Goal: Find specific page/section: Find specific page/section

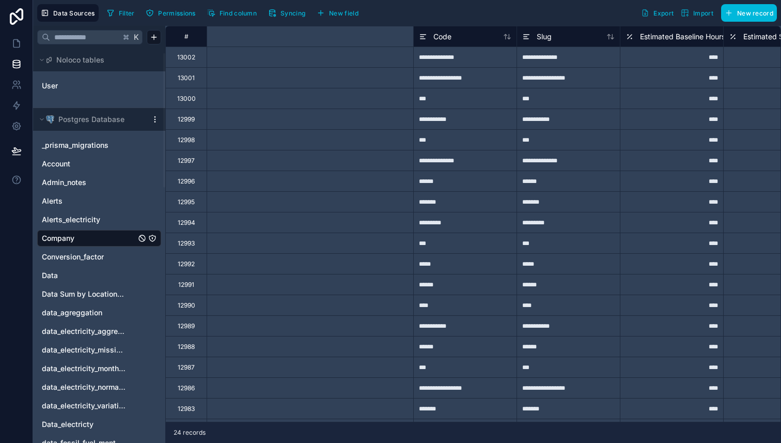
scroll to position [121, 435]
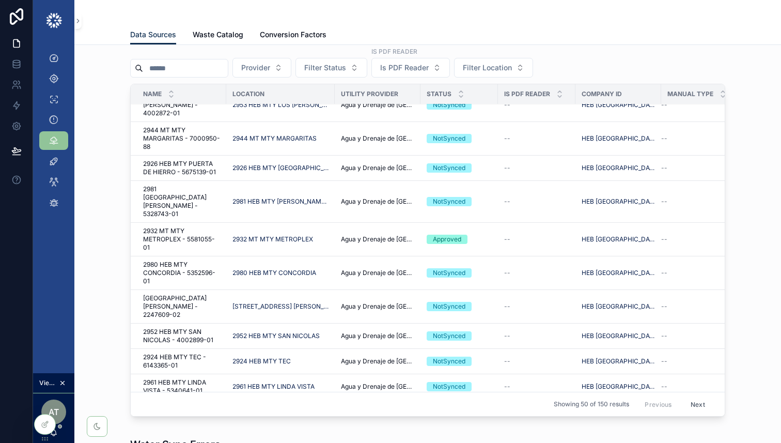
scroll to position [912, 0]
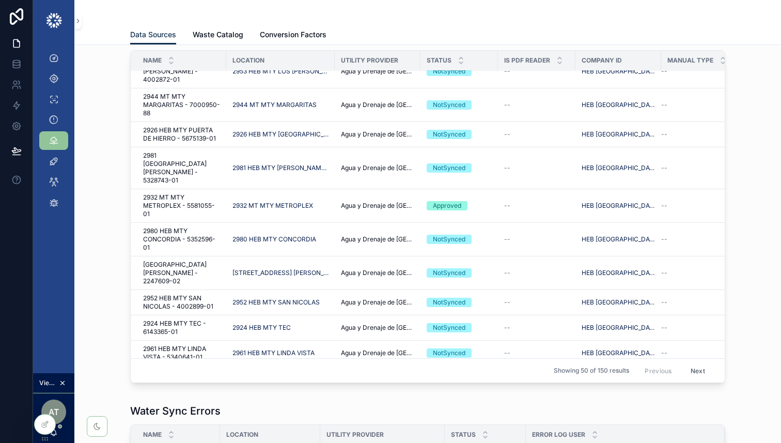
click at [702, 370] on button "Next" at bounding box center [698, 370] width 29 height 16
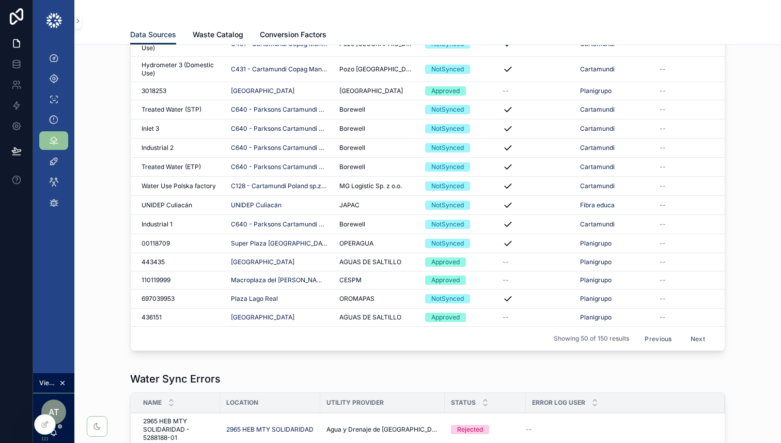
scroll to position [935, 0]
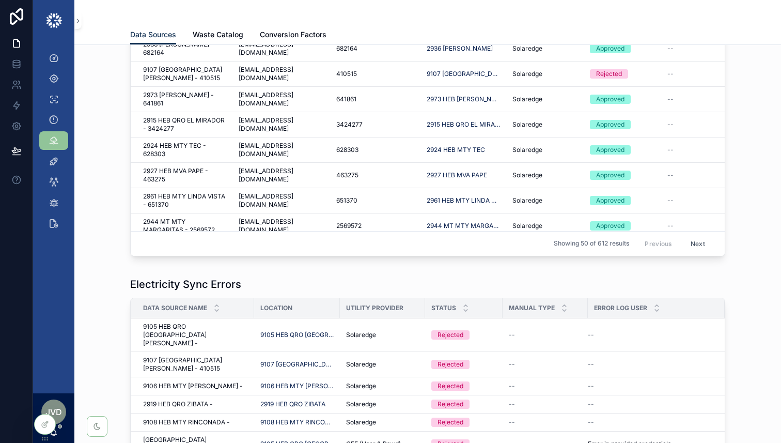
scroll to position [404, 0]
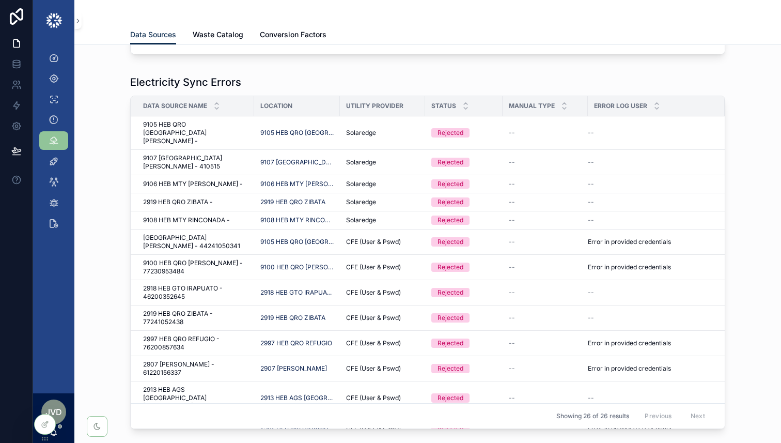
click at [0, 0] on div at bounding box center [0, 0] width 0 height 0
click at [0, 0] on icon at bounding box center [0, 0] width 0 height 0
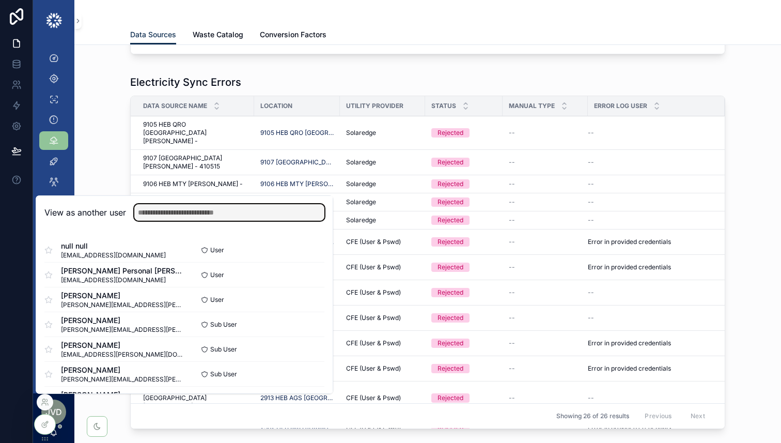
click at [209, 213] on input "text" at bounding box center [229, 212] width 190 height 17
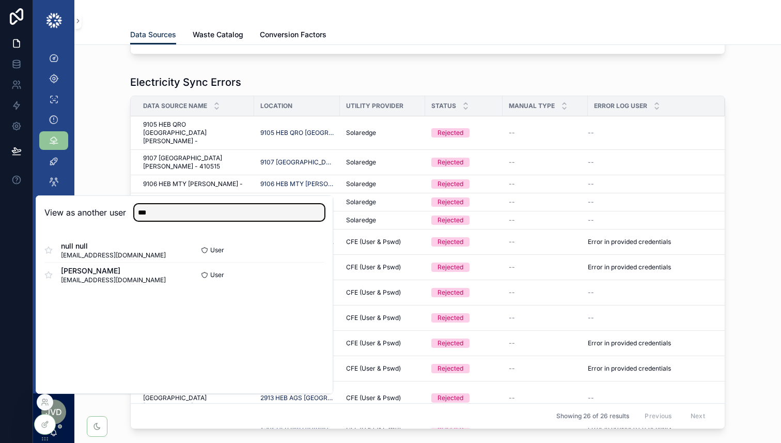
type input "***"
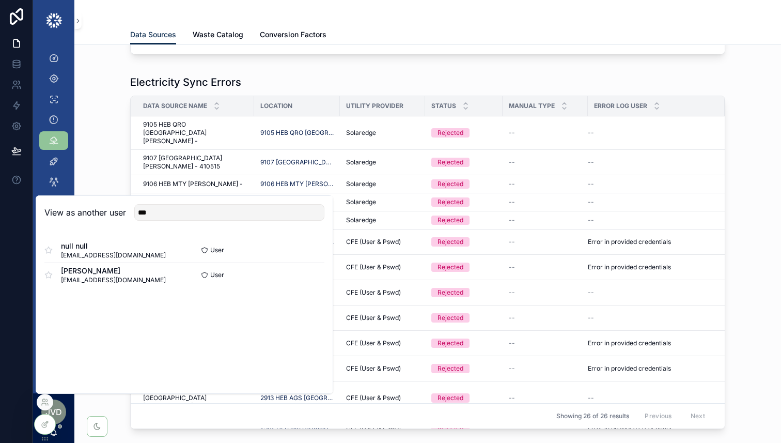
click at [0, 0] on button "Select" at bounding box center [0, 0] width 0 height 0
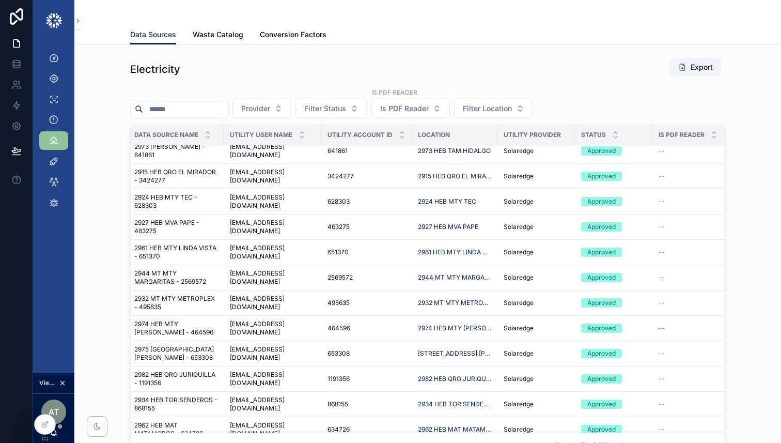
scroll to position [165, 9]
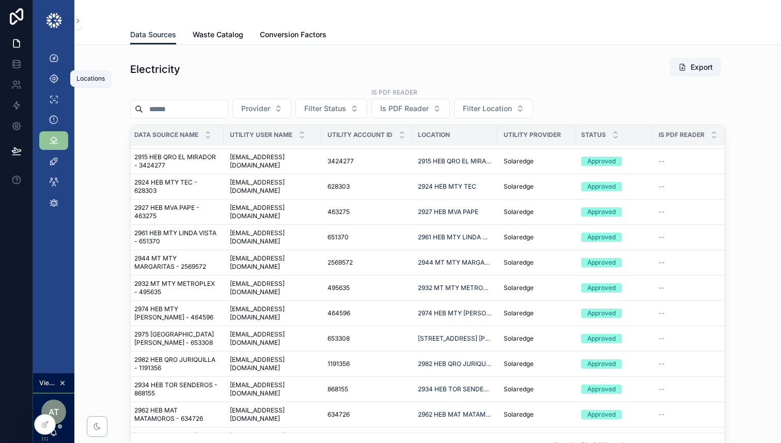
click at [51, 72] on div "Locations" at bounding box center [53, 78] width 17 height 17
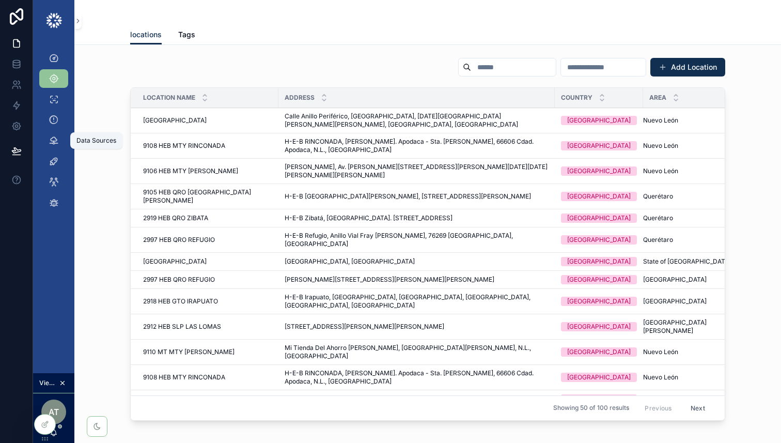
click at [50, 140] on icon "scrollable content" at bounding box center [54, 140] width 10 height 10
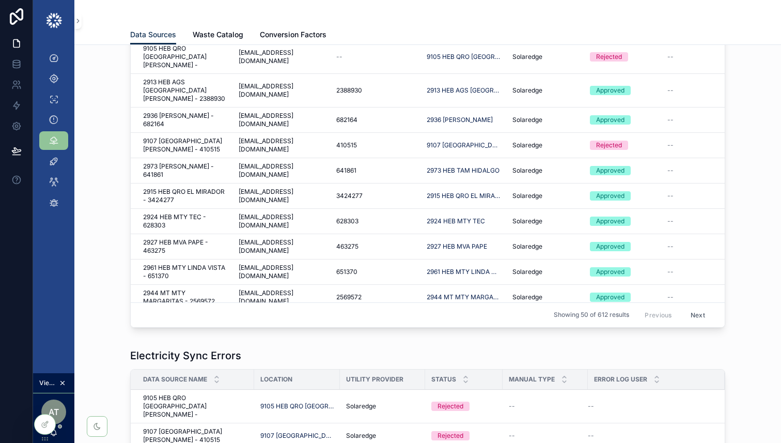
scroll to position [141, 0]
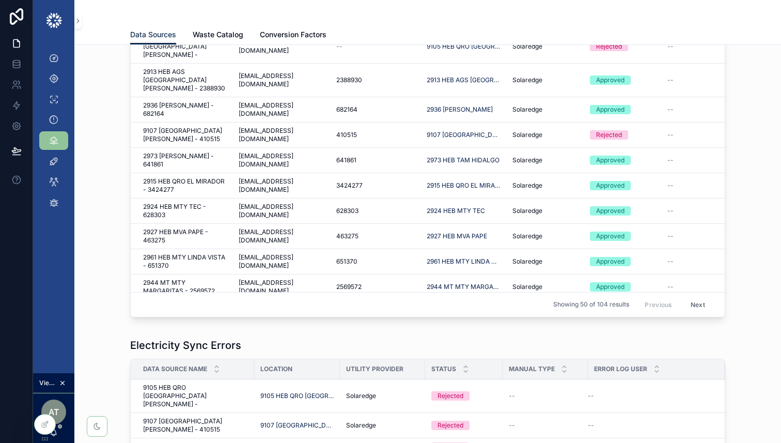
click at [697, 301] on button "Next" at bounding box center [698, 305] width 29 height 16
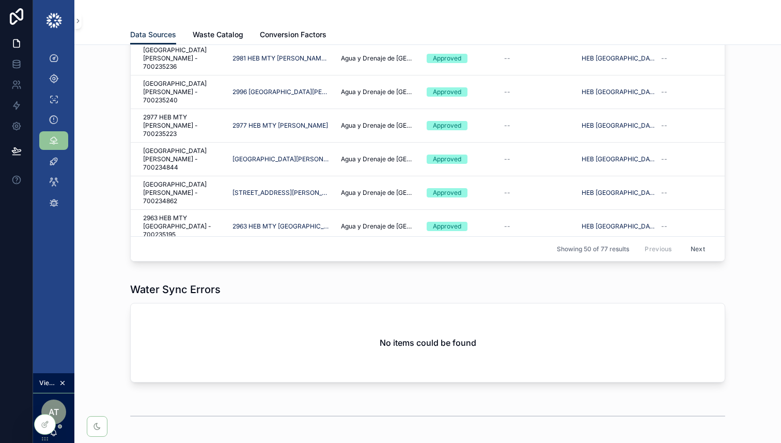
scroll to position [1026, 0]
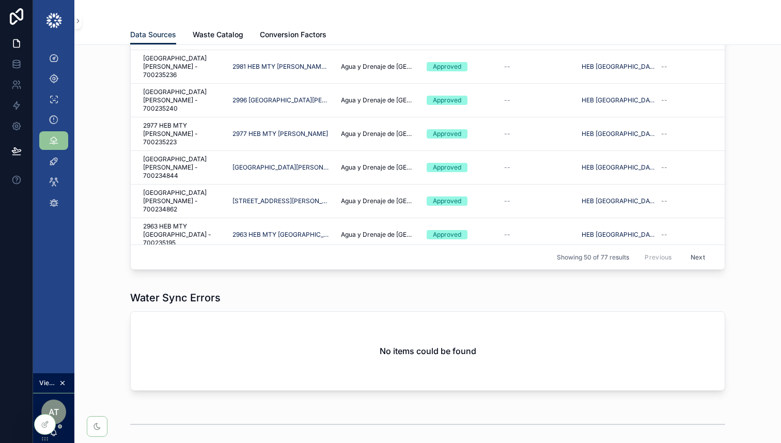
click at [691, 254] on button "Next" at bounding box center [698, 257] width 29 height 16
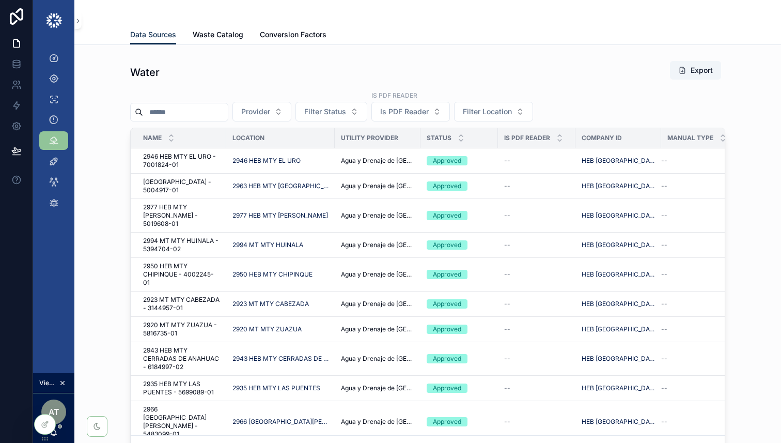
scroll to position [783, 0]
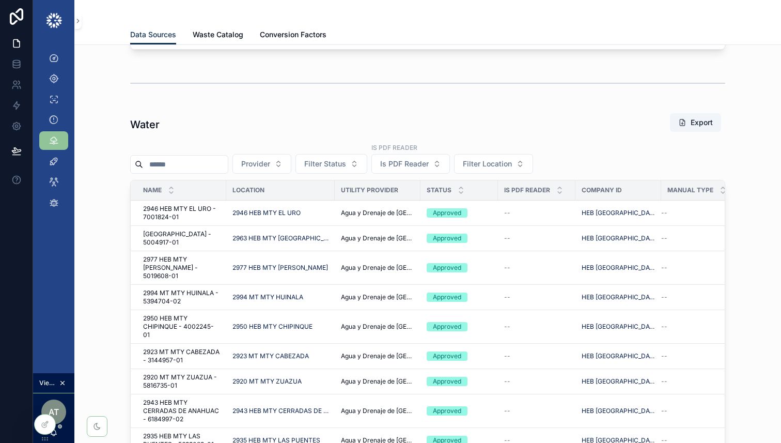
click at [326, 165] on span "Filter Status" at bounding box center [325, 164] width 42 height 10
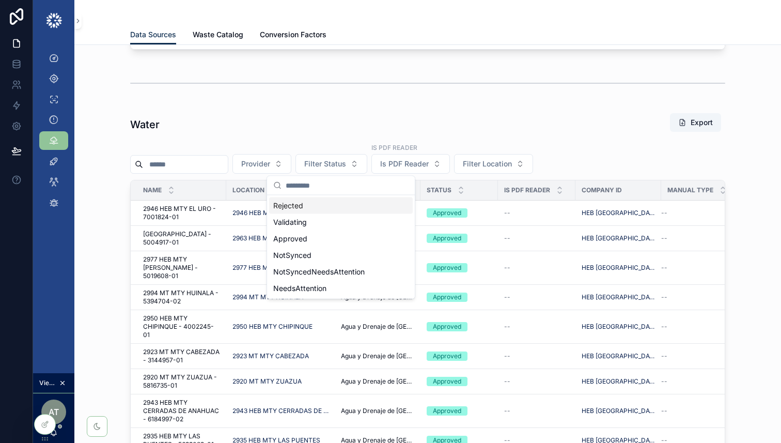
click at [320, 200] on div "Rejected" at bounding box center [341, 205] width 144 height 17
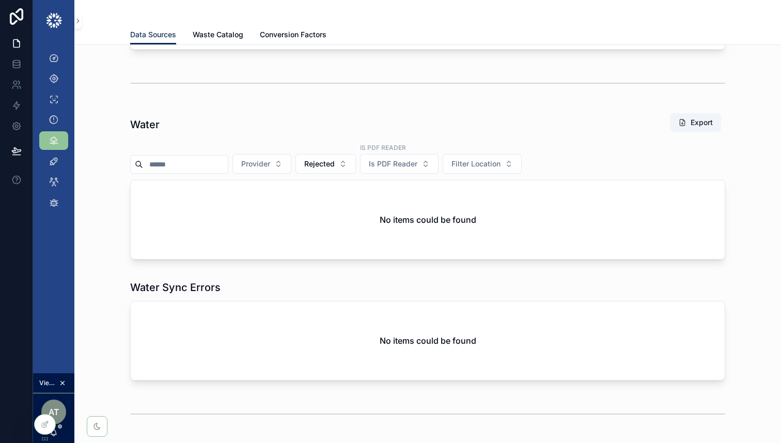
click at [332, 164] on span "Rejected" at bounding box center [319, 164] width 30 height 10
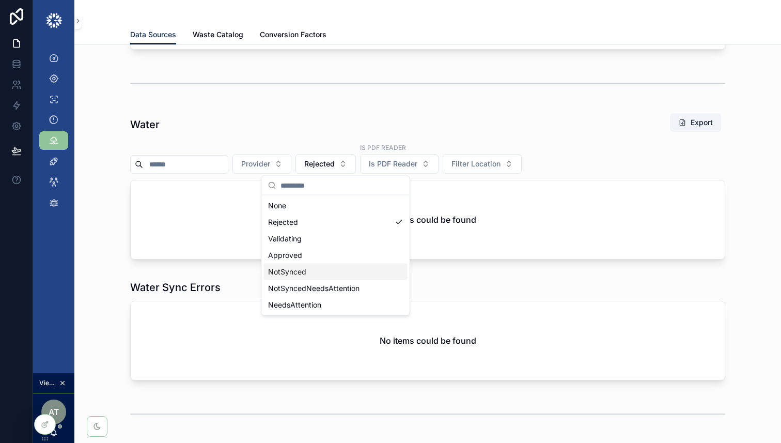
click at [325, 274] on div "NotSynced" at bounding box center [336, 272] width 144 height 17
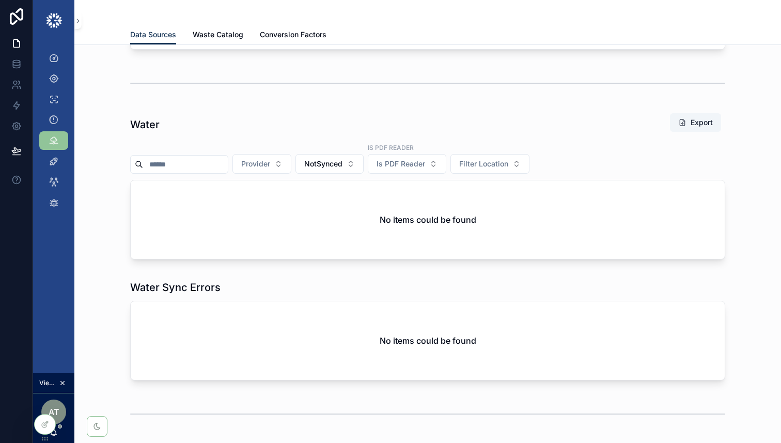
click at [346, 169] on button "NotSynced" at bounding box center [330, 164] width 68 height 20
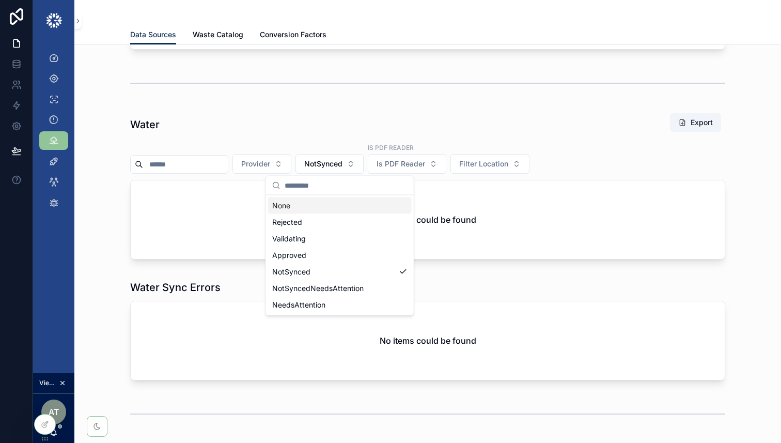
click at [311, 206] on div "None" at bounding box center [340, 205] width 144 height 17
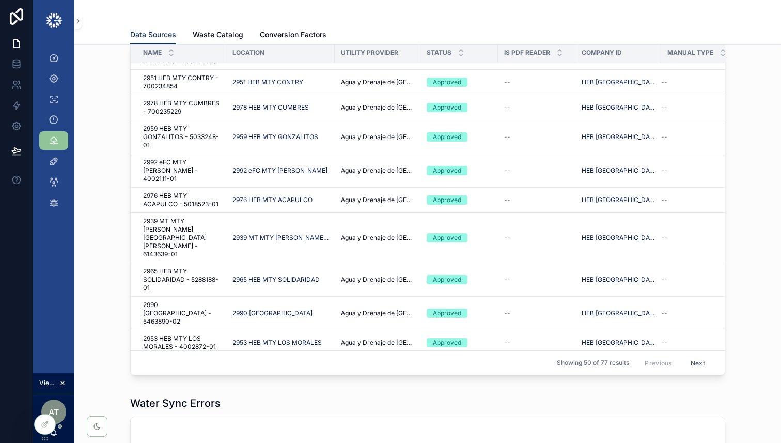
scroll to position [1110, 0]
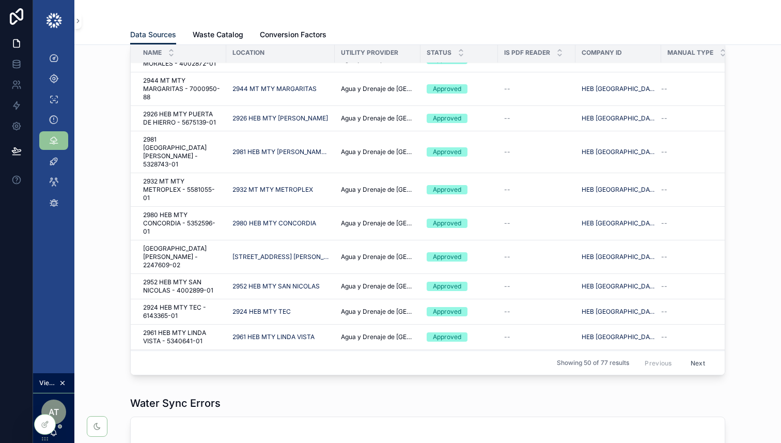
click at [698, 363] on button "Next" at bounding box center [698, 362] width 29 height 16
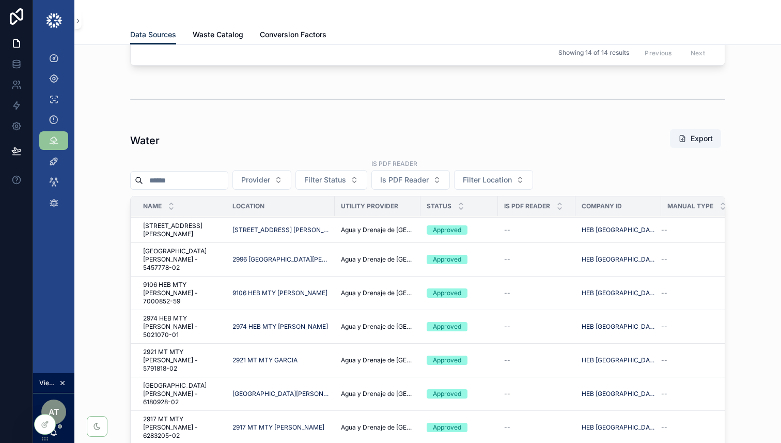
scroll to position [766, 0]
click at [331, 179] on span "Filter Status" at bounding box center [325, 181] width 42 height 10
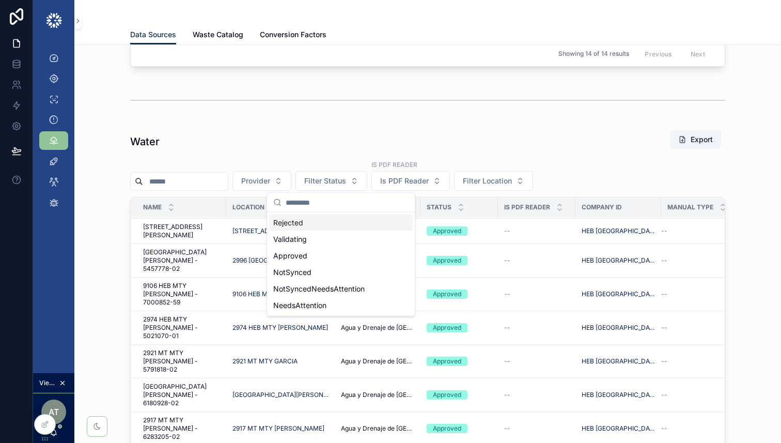
click at [319, 217] on div "Rejected" at bounding box center [341, 222] width 144 height 17
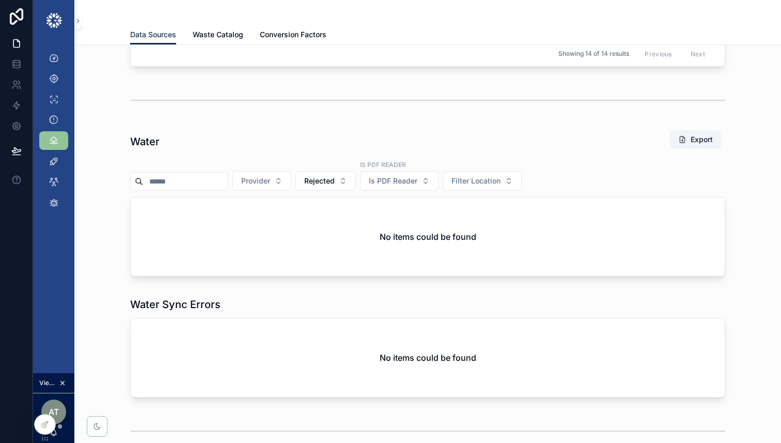
click at [377, 138] on div "Water Export" at bounding box center [427, 142] width 595 height 24
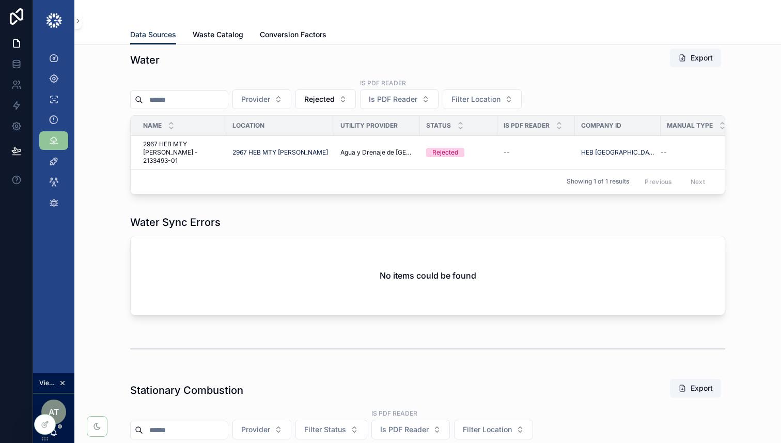
scroll to position [848, 0]
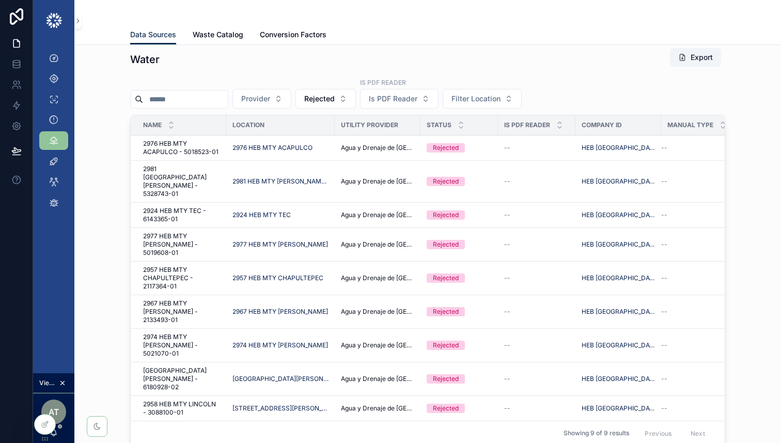
click at [753, 229] on div "Water Export Provider Rejected Is PDF Reader Is PDF Reader Filter Location Name…" at bounding box center [428, 248] width 690 height 411
click at [102, 165] on div "Water Export Provider Rejected Is PDF Reader Is PDF Reader Filter Location Name…" at bounding box center [428, 248] width 690 height 411
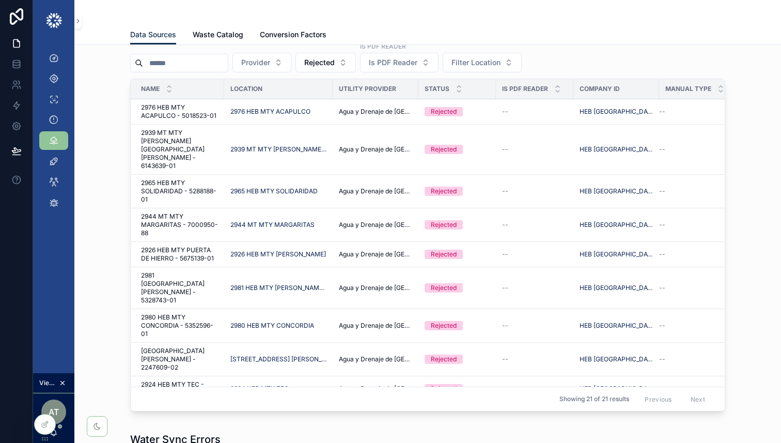
scroll to position [883, 0]
click at [335, 61] on span "Rejected" at bounding box center [319, 63] width 30 height 10
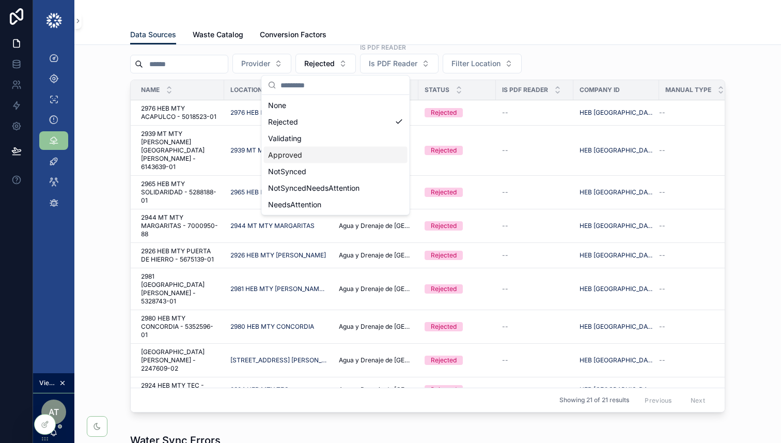
click at [731, 200] on div "Water Export Provider Rejected Is PDF Reader Is PDF Reader Filter Location Name…" at bounding box center [428, 214] width 690 height 413
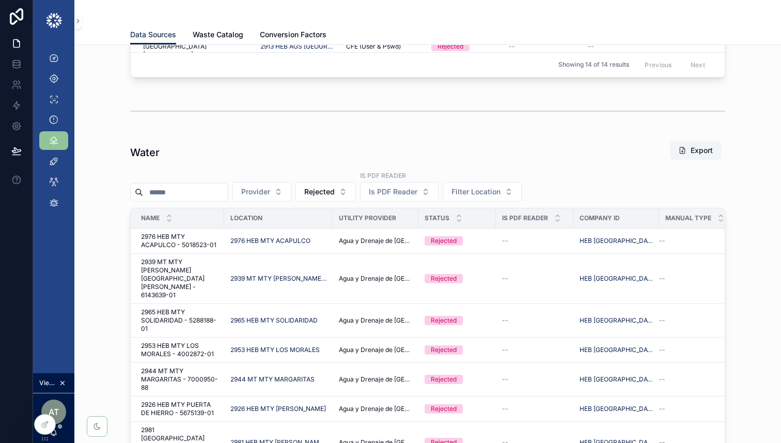
scroll to position [624, 0]
